Goal: Task Accomplishment & Management: Use online tool/utility

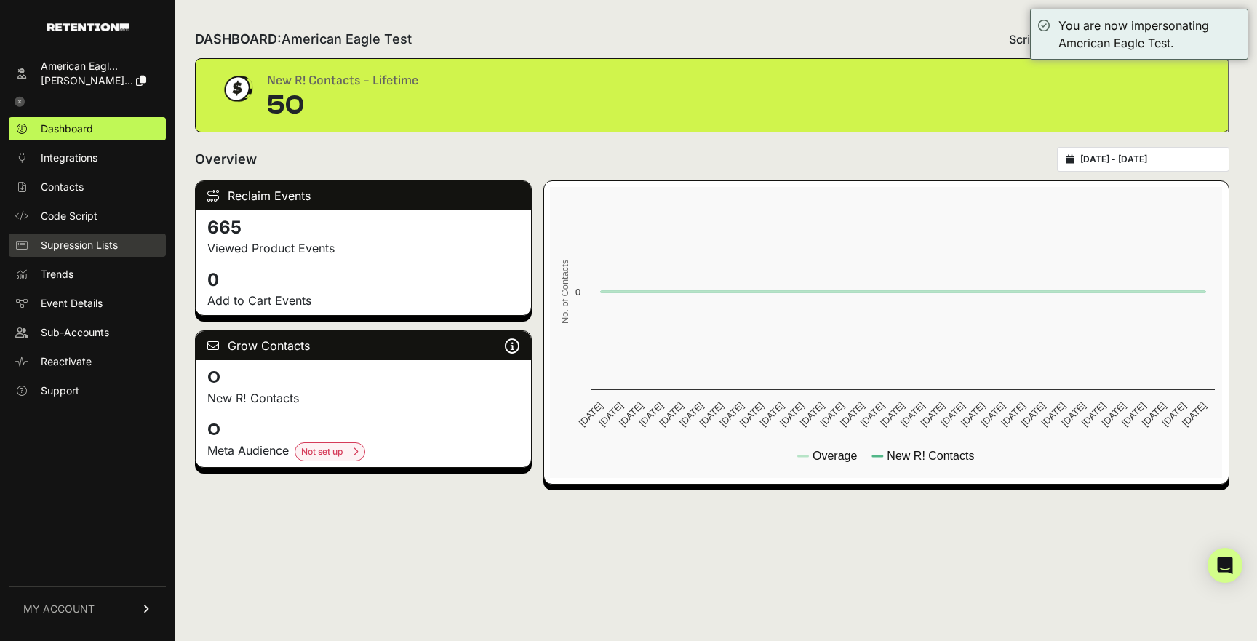
click at [77, 246] on span "Supression Lists" at bounding box center [79, 245] width 77 height 15
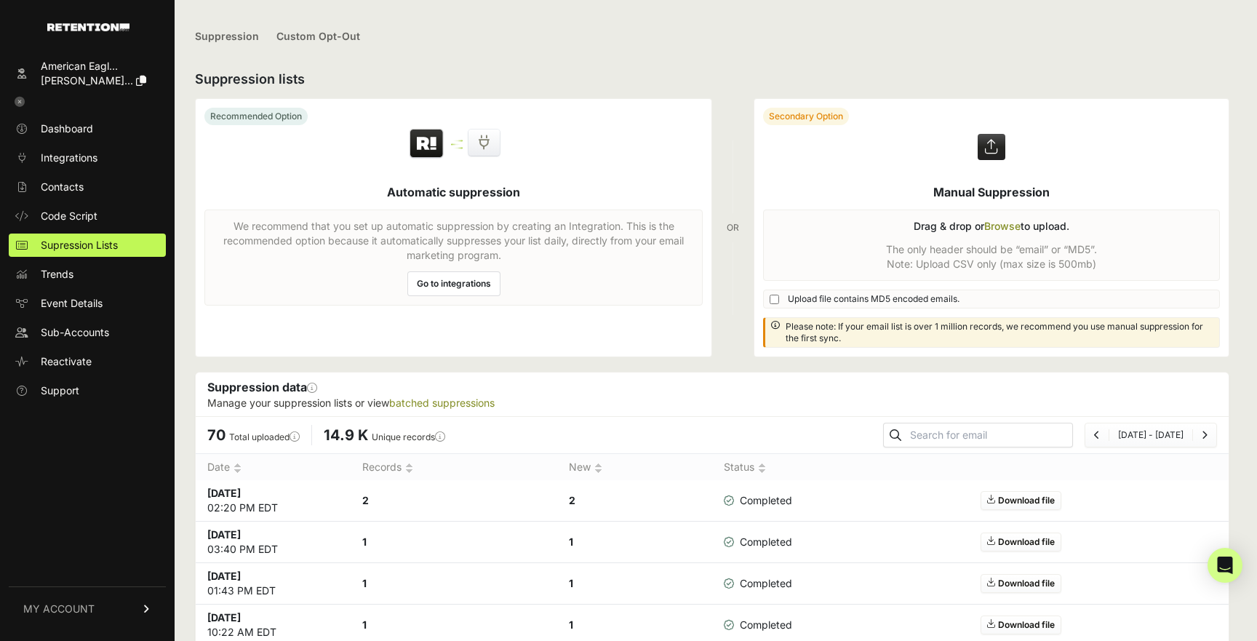
click at [883, 291] on label at bounding box center [992, 228] width 474 height 258
click at [0, 0] on input "file" at bounding box center [0, 0] width 0 height 0
click at [974, 435] on input "text" at bounding box center [989, 435] width 165 height 20
paste input "IXPRN224005230@MAIL.COM.SINK.SPARKPOSTMAIL.COM"
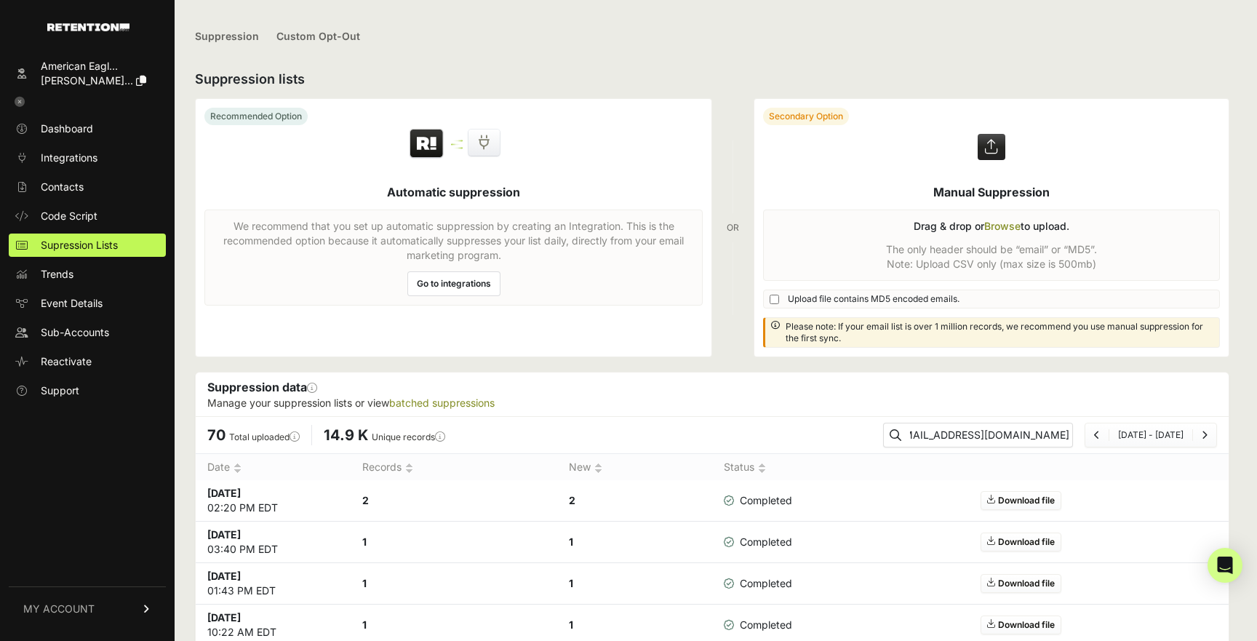
type input "IXPRN224005230@MAIL.COM.SINK.SPARKPOSTMAIL.COM"
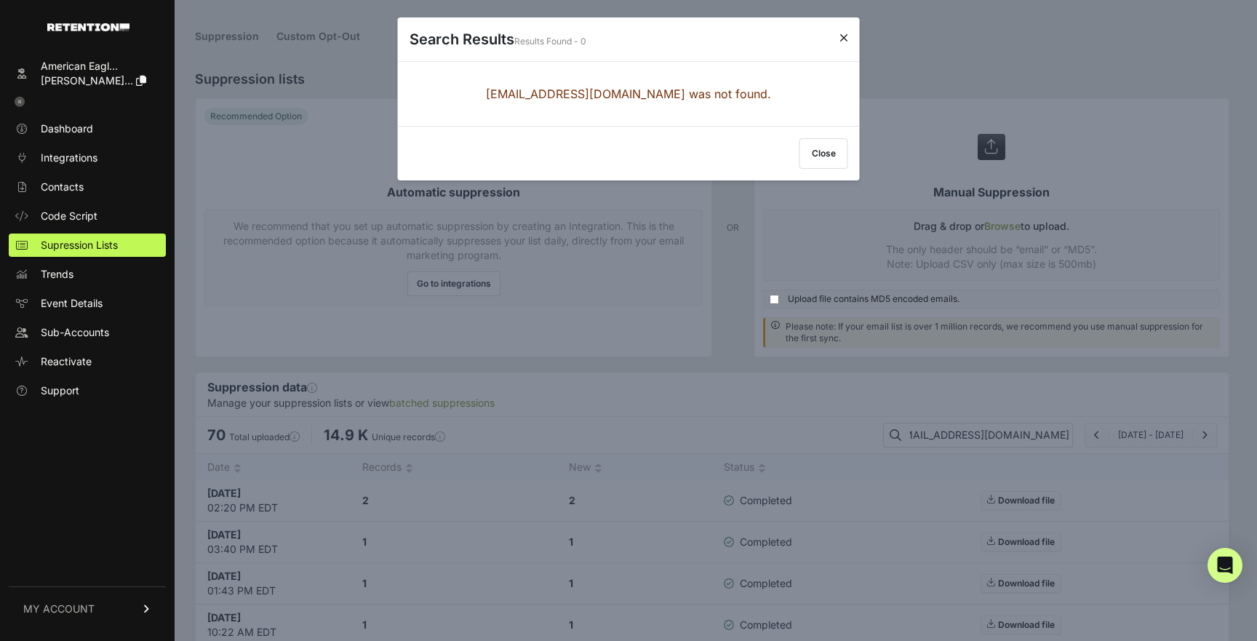
scroll to position [0, 0]
click at [811, 157] on button "Close" at bounding box center [824, 153] width 49 height 31
